Goal: Information Seeking & Learning: Learn about a topic

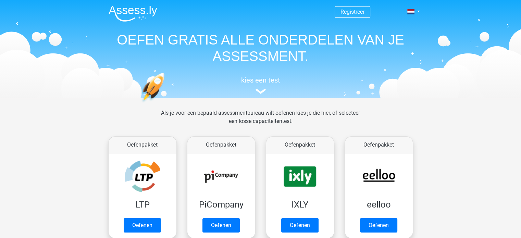
click at [256, 87] on div "kies een test" at bounding box center [260, 84] width 315 height 23
click at [257, 80] on h5 "kies een test" at bounding box center [260, 80] width 315 height 8
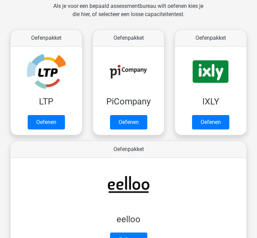
scroll to position [102, 0]
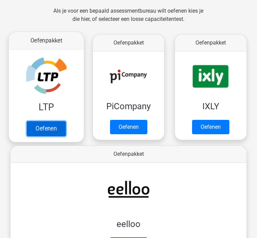
click at [51, 127] on link "Oefenen" at bounding box center [46, 128] width 39 height 15
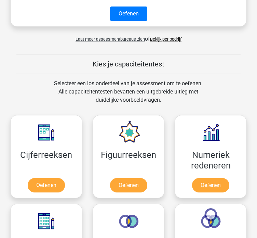
scroll to position [0, 0]
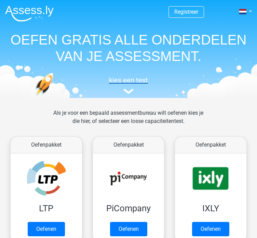
click at [124, 90] on img at bounding box center [129, 91] width 10 height 5
click at [192, 9] on link "Registreer" at bounding box center [187, 12] width 24 height 7
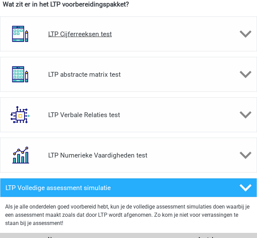
scroll to position [467, 0]
